Goal: Navigation & Orientation: Find specific page/section

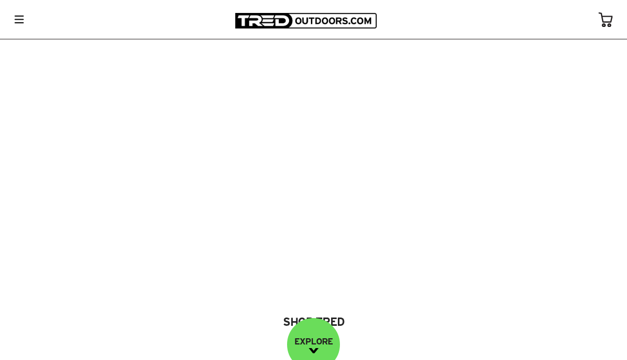
click at [18, 19] on img at bounding box center [19, 20] width 9 height 8
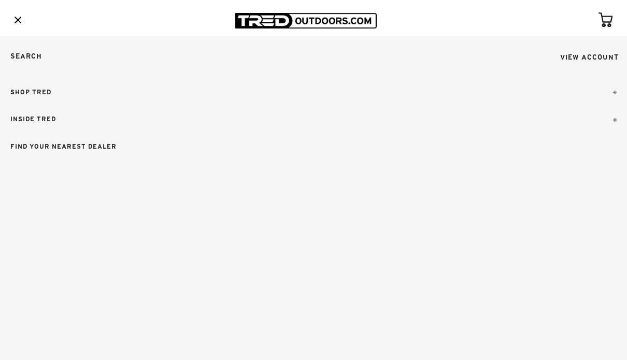
click at [32, 91] on link "SHOP TRED" at bounding box center [313, 92] width 627 height 27
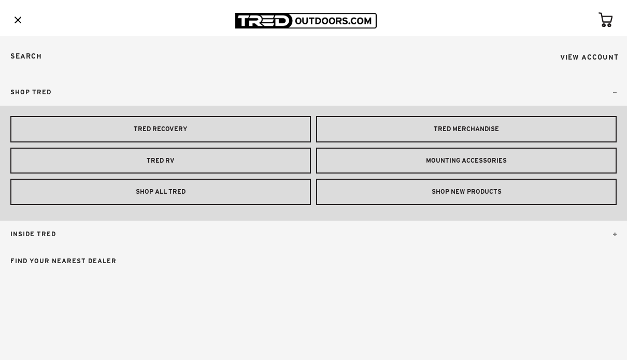
click at [157, 194] on link "SHOP ALL TRED" at bounding box center [160, 192] width 301 height 26
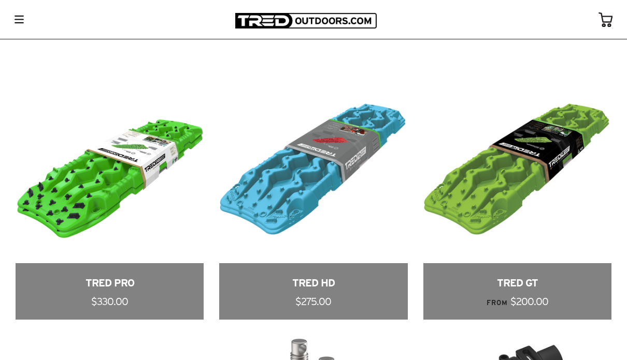
scroll to position [435, 0]
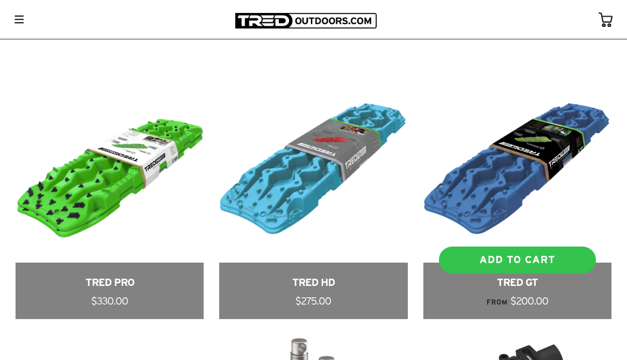
click at [481, 158] on link at bounding box center [517, 197] width 188 height 245
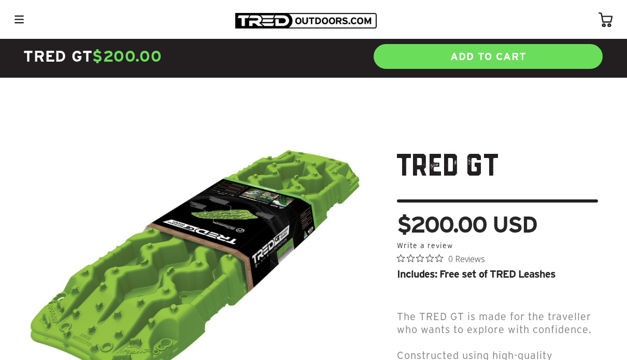
click at [295, 20] on img at bounding box center [305, 21] width 141 height 16
